Goal: Find specific page/section: Find specific page/section

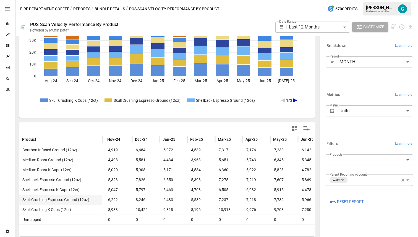
scroll to position [0, 119]
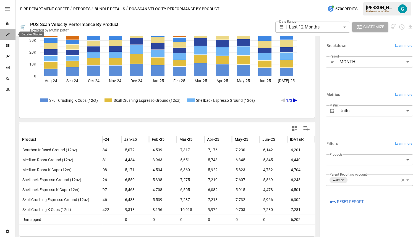
click at [11, 36] on div "Dazzler Studio" at bounding box center [7, 34] width 15 height 4
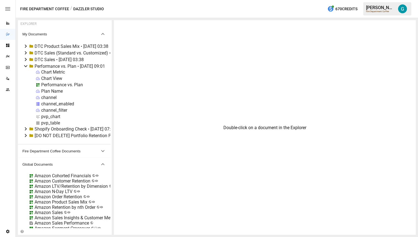
click at [28, 67] on icon at bounding box center [25, 66] width 7 height 7
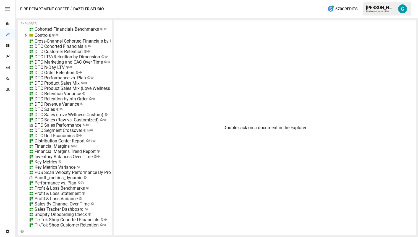
scroll to position [284, 0]
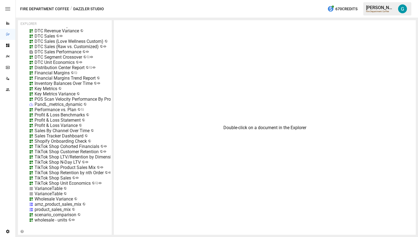
click at [63, 164] on div "TikTok Shop N-Day LTV" at bounding box center [58, 161] width 46 height 5
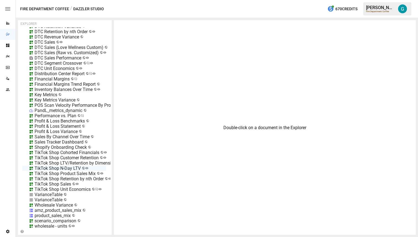
scroll to position [275, 0]
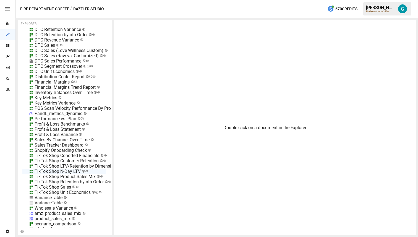
click at [64, 108] on div "POS Scan Velocity Performance By Product" at bounding box center [77, 108] width 85 height 5
click at [94, 140] on li "Edit" at bounding box center [98, 138] width 38 height 11
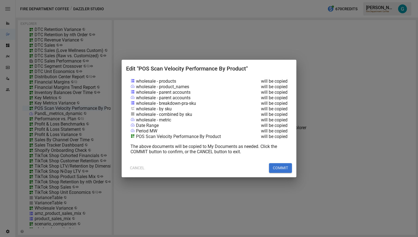
click at [282, 169] on button "COMMIT" at bounding box center [280, 168] width 23 height 10
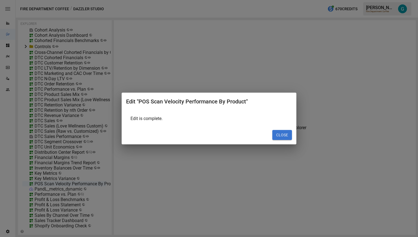
click at [284, 133] on button "CLOSE" at bounding box center [282, 135] width 20 height 10
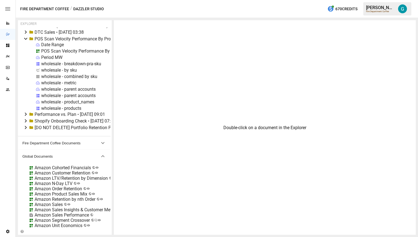
scroll to position [0, 0]
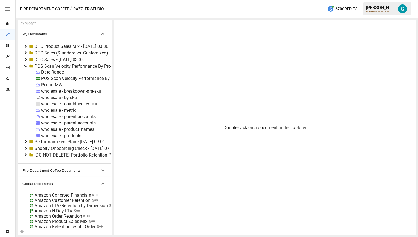
click at [78, 89] on div "wholesale - breakdown-pra-sku" at bounding box center [71, 90] width 60 height 5
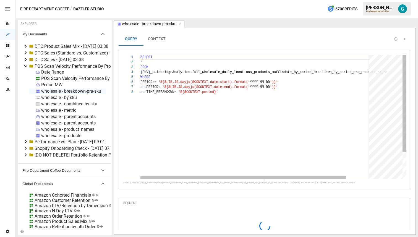
type textarea "**********"
click at [272, 69] on div "SELECT * FROM { ENV } _bainbridgeAnalytics.full_wholesale_daily_location s_prod…" at bounding box center [269, 134] width 259 height 159
click at [275, 72] on div "SELECT * FROM { ENV } _bainbridgeAnalytics.full_wholesale_daily_location s_prod…" at bounding box center [269, 134] width 259 height 159
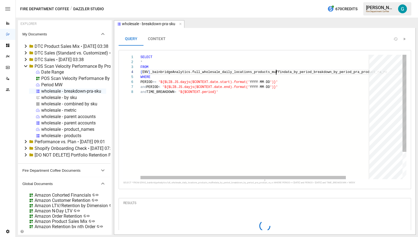
scroll to position [15, 247]
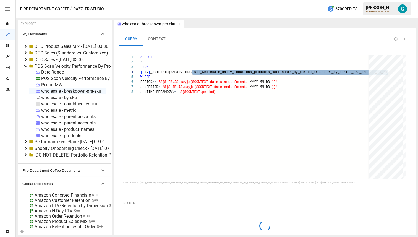
click at [78, 122] on div "wholesale - parent accounts" at bounding box center [68, 122] width 54 height 5
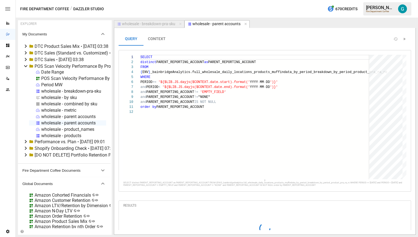
click at [72, 134] on div "wholesale - products" at bounding box center [61, 135] width 40 height 5
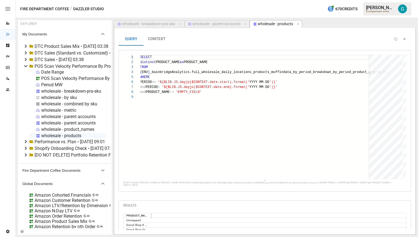
click at [65, 78] on div "POS Scan Velocity Performance By Product" at bounding box center [83, 78] width 85 height 5
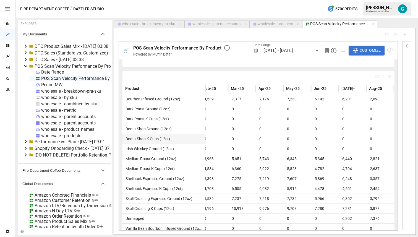
scroll to position [135, 0]
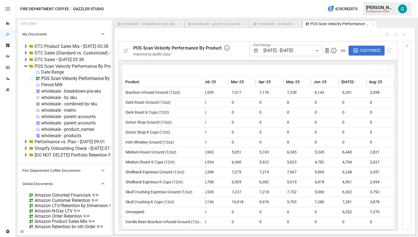
click at [125, 12] on div "Fire Department Coffee / Dazzler Studio 670 Credits [PERSON_NAME] Fire Departme…" at bounding box center [217, 9] width 402 height 18
